Goal: Check status: Check status

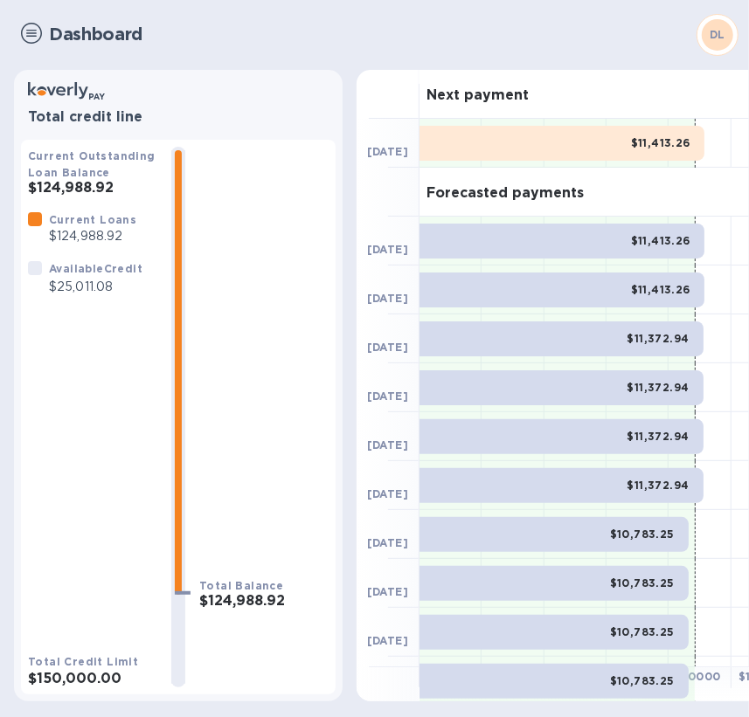
click at [269, 341] on div "Total Balance $124,988.92" at bounding box center [263, 417] width 129 height 541
click at [26, 34] on img at bounding box center [31, 33] width 21 height 21
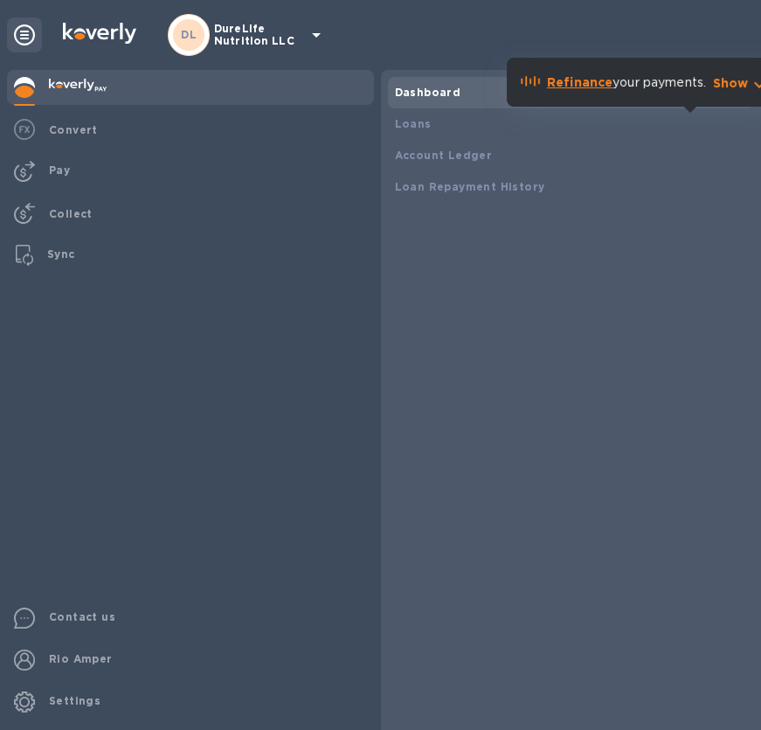
click at [273, 39] on p "DureLife Nutrition LLC" at bounding box center [257, 35] width 87 height 24
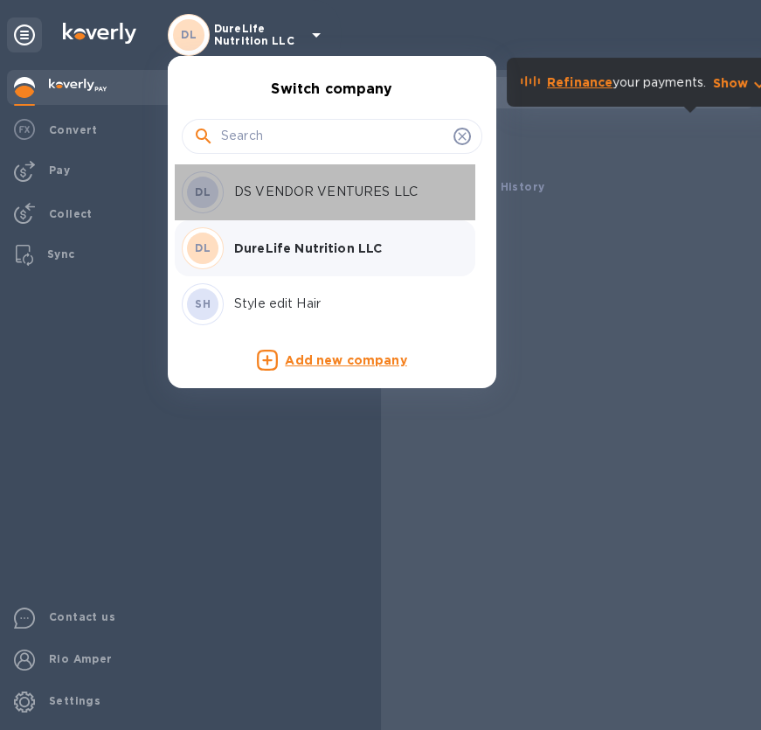
click at [287, 197] on p "DS VENDOR VENTURES LLC" at bounding box center [344, 192] width 220 height 18
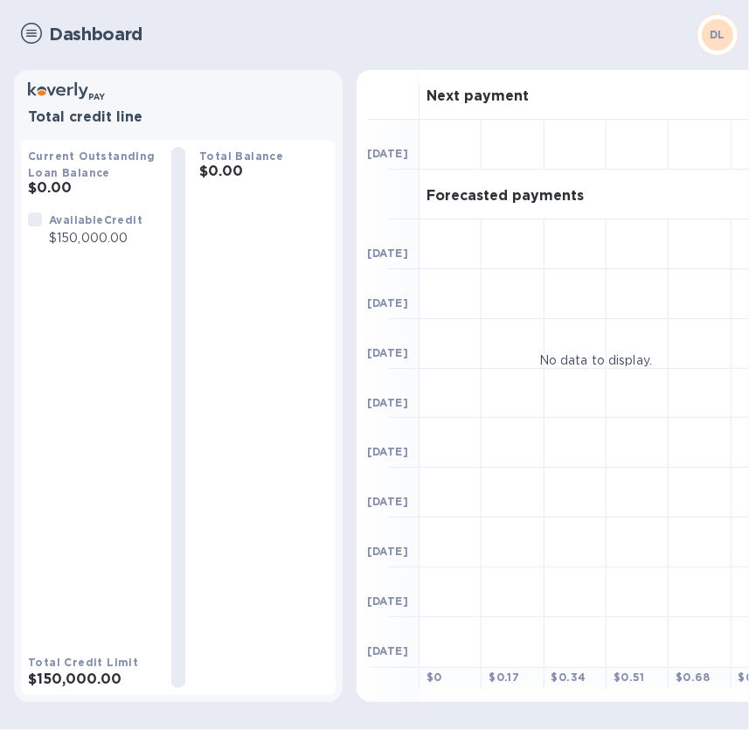
click at [36, 36] on img at bounding box center [31, 33] width 21 height 21
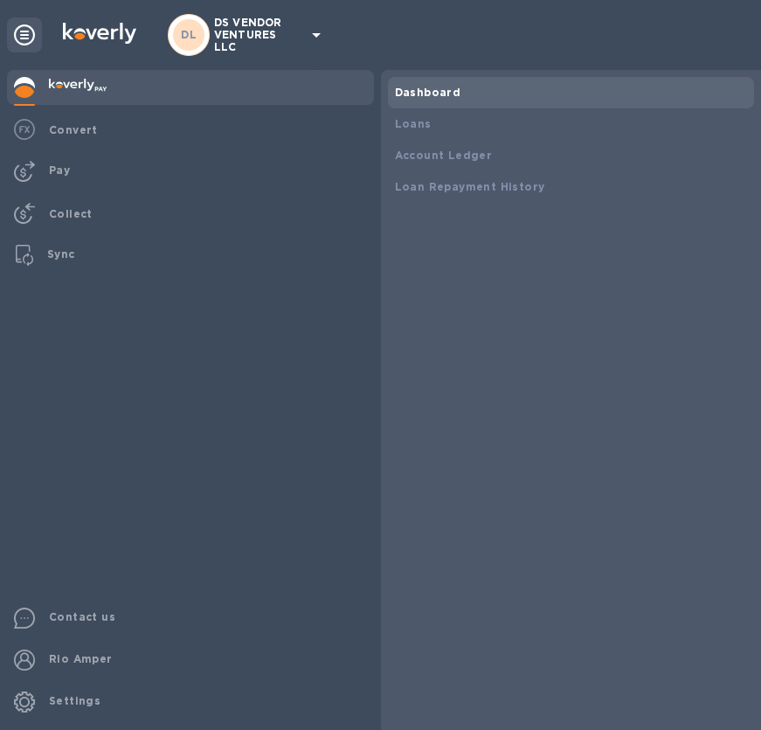
click at [245, 44] on p "DS VENDOR VENTURES LLC" at bounding box center [257, 35] width 87 height 37
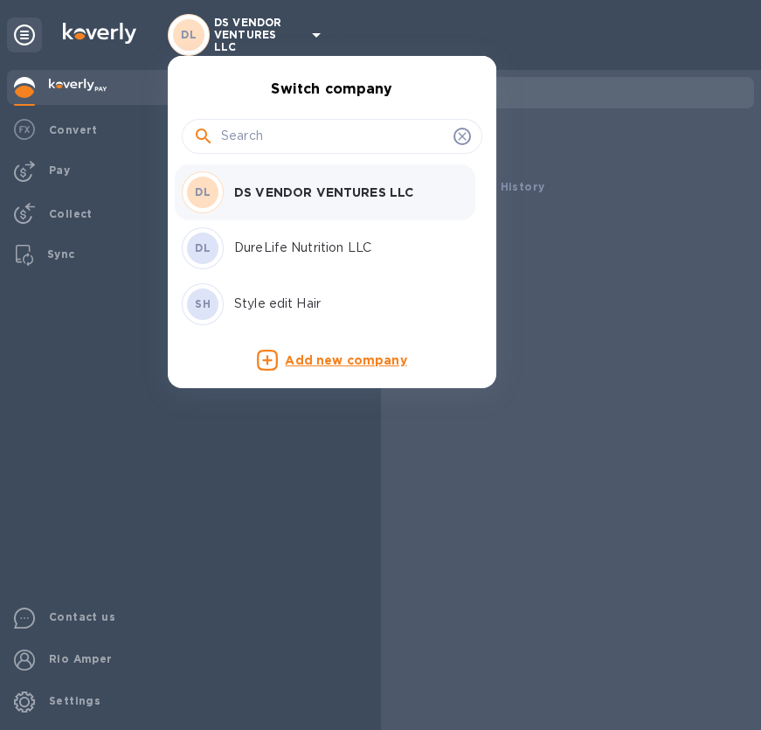
click at [280, 309] on p "Style edit Hair" at bounding box center [344, 303] width 220 height 18
